Goal: Task Accomplishment & Management: Manage account settings

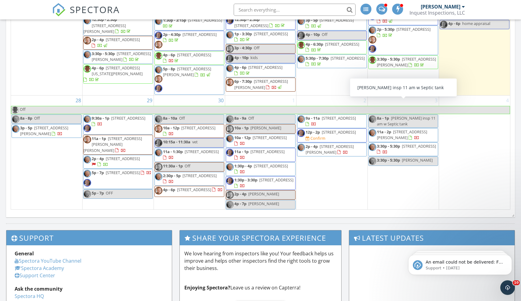
scroll to position [476, 0]
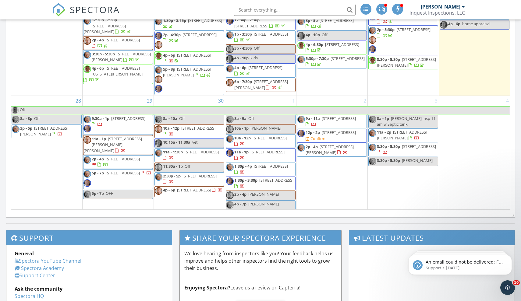
click at [322, 130] on span "8939 N 139th E Ave, Owasso 74055" at bounding box center [339, 132] width 34 height 5
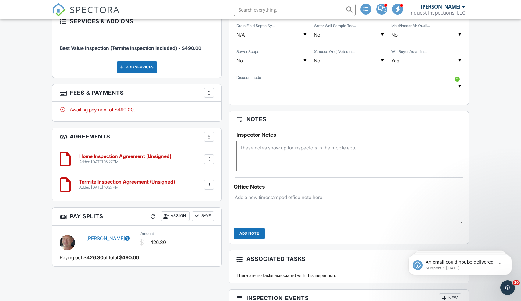
scroll to position [419, 0]
click at [212, 93] on div at bounding box center [209, 93] width 6 height 6
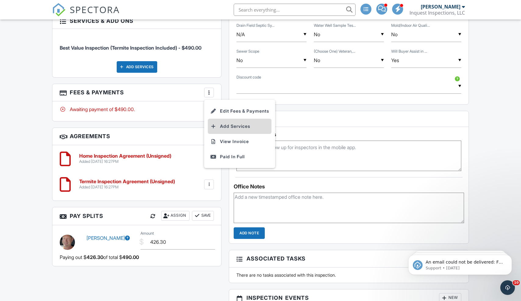
click at [228, 124] on li "Add Services" at bounding box center [240, 126] width 64 height 15
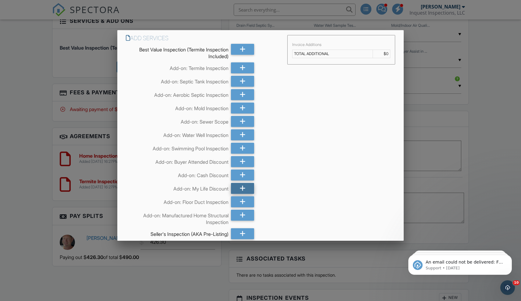
click at [246, 189] on div at bounding box center [242, 188] width 23 height 11
click at [240, 163] on div at bounding box center [242, 161] width 23 height 11
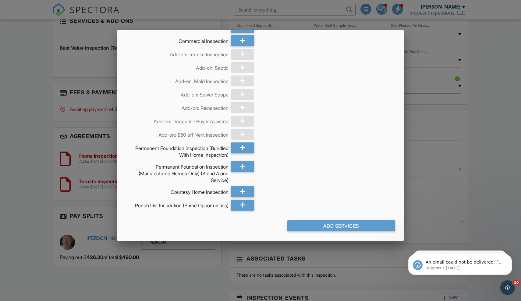
scroll to position [547, 0]
click at [341, 226] on div "Add Services" at bounding box center [341, 226] width 108 height 11
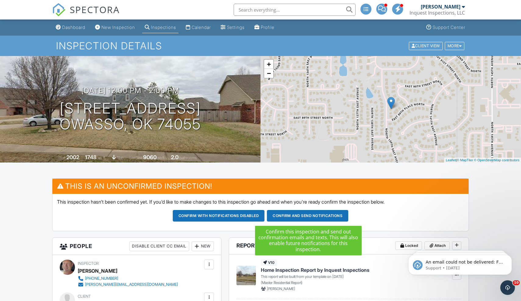
click at [308, 216] on button "Confirm and send notifications" at bounding box center [307, 216] width 81 height 12
